Goal: Task Accomplishment & Management: Manage account settings

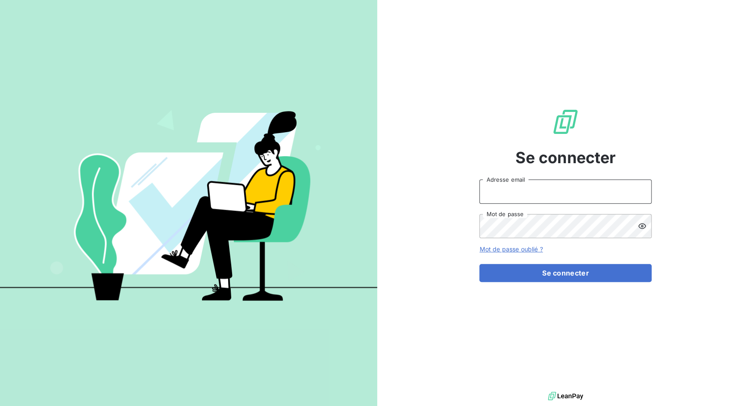
click at [547, 192] on input "Adresse email" at bounding box center [565, 191] width 172 height 24
drag, startPoint x: 511, startPoint y: 192, endPoint x: 532, endPoint y: 192, distance: 21.1
click at [532, 192] on input "admin@3dcelo" at bounding box center [565, 191] width 172 height 24
type input "admin@sonatelfixe"
click at [479, 264] on button "Se connecter" at bounding box center [565, 273] width 172 height 18
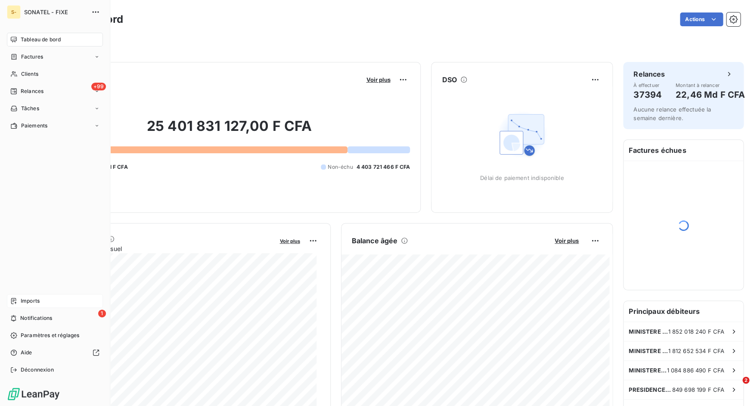
click at [40, 301] on div "Imports" at bounding box center [55, 301] width 96 height 14
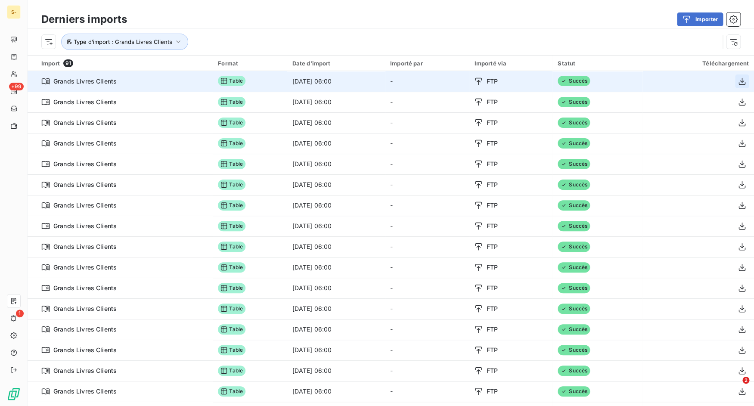
click at [737, 84] on icon "button" at bounding box center [741, 81] width 9 height 9
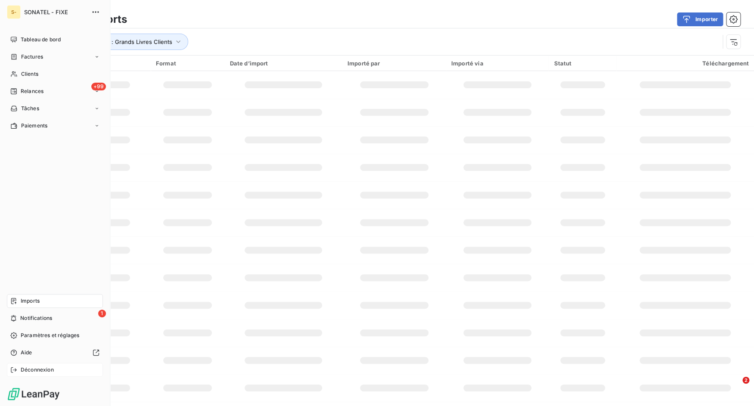
click at [19, 374] on div "Déconnexion" at bounding box center [55, 370] width 96 height 14
